Goal: Information Seeking & Learning: Learn about a topic

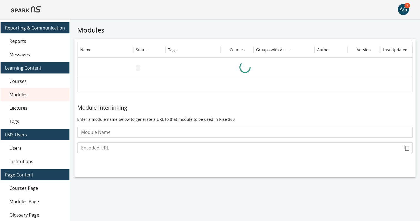
click at [32, 9] on img at bounding box center [26, 9] width 30 height 13
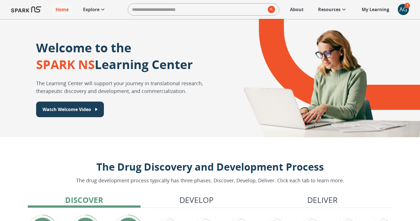
click at [91, 10] on p "Explore" at bounding box center [91, 9] width 16 height 7
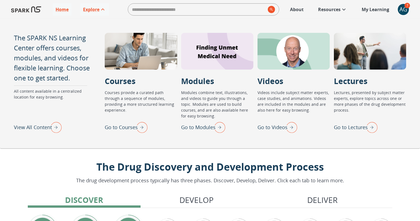
click at [32, 125] on p "View All Content" at bounding box center [33, 126] width 38 height 7
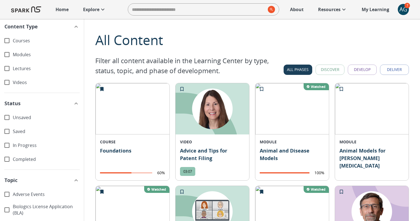
click at [177, 34] on div "All Content" at bounding box center [252, 40] width 314 height 20
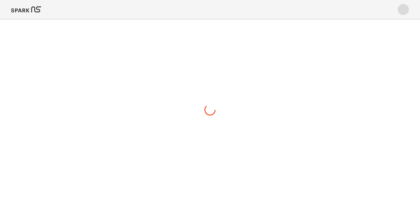
click at [29, 7] on img at bounding box center [26, 9] width 30 height 13
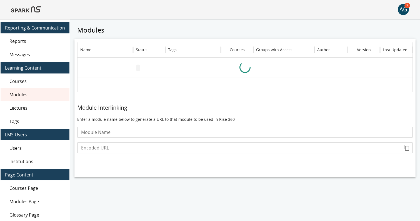
click at [31, 9] on img at bounding box center [26, 9] width 30 height 13
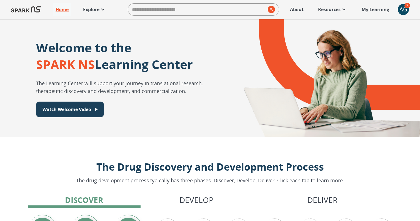
click at [90, 9] on p "Explore" at bounding box center [91, 9] width 16 height 7
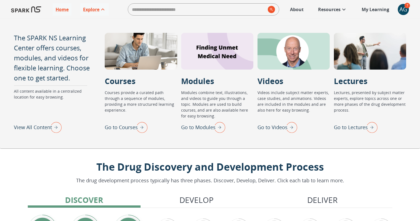
click at [30, 126] on p "View All Content" at bounding box center [33, 126] width 38 height 7
